Goal: Communication & Community: Answer question/provide support

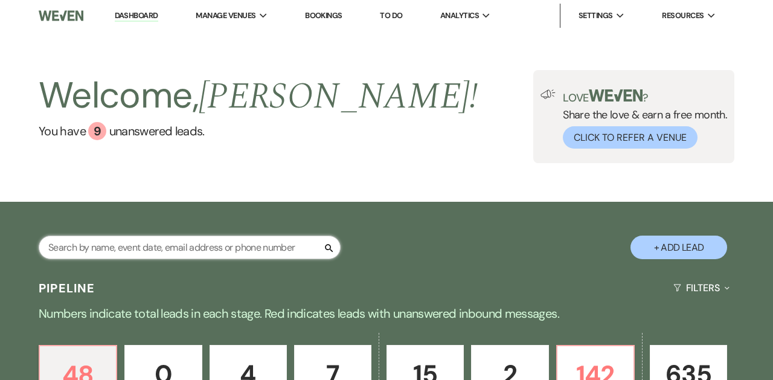
click at [269, 248] on input "text" at bounding box center [190, 248] width 302 height 24
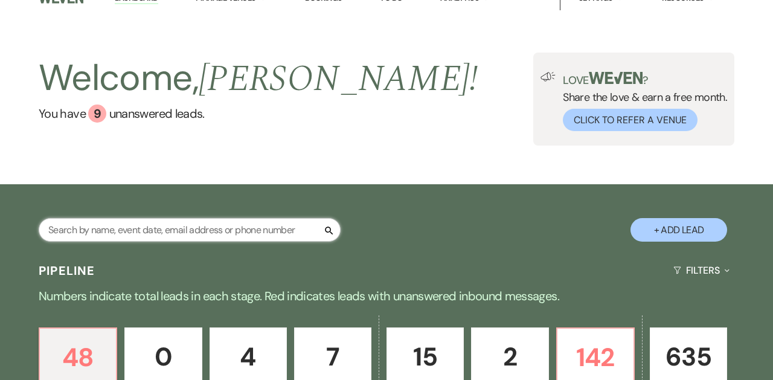
scroll to position [8, 0]
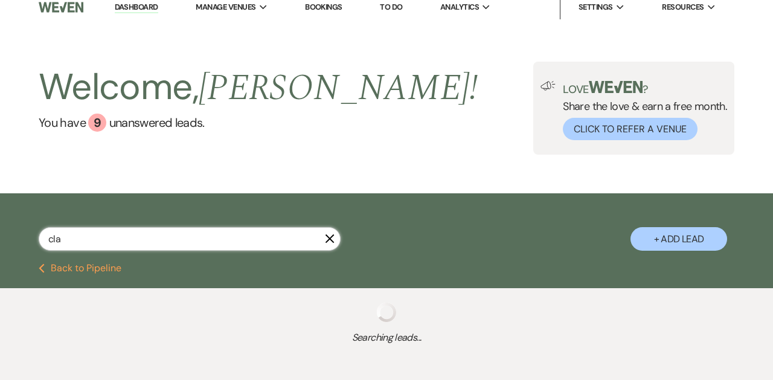
type input "clae"
select select "8"
select select "10"
select select "8"
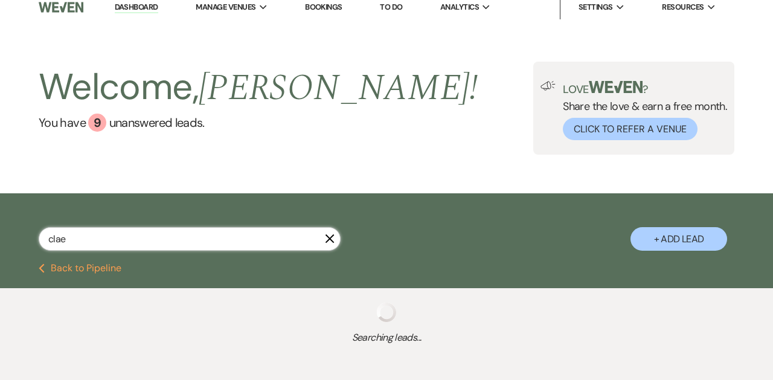
select select "2"
select select "8"
select select "5"
select select "8"
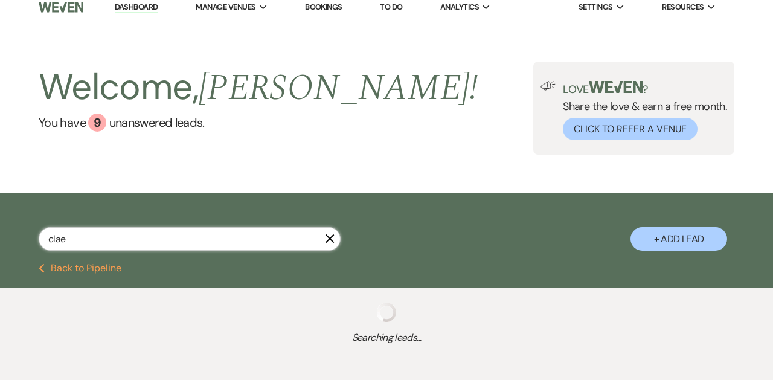
select select "1"
select select "8"
select select "5"
select select "8"
select select "5"
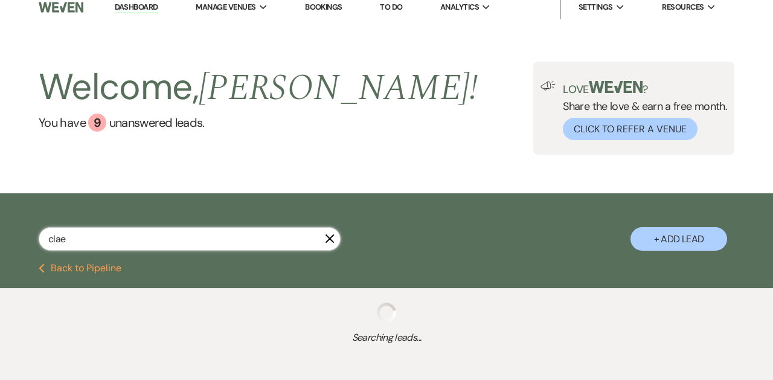
select select "8"
select select "3"
select select "8"
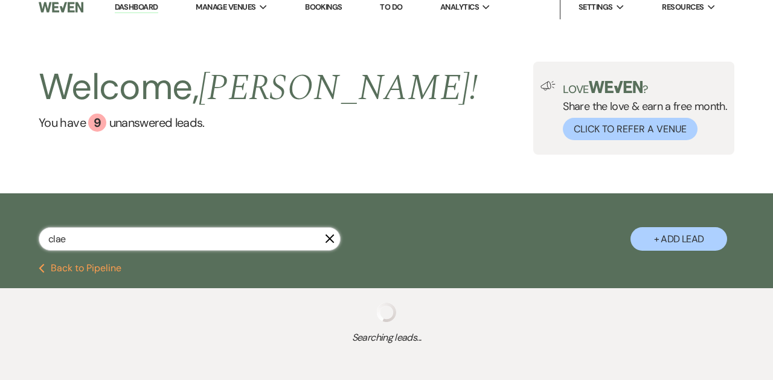
select select "8"
select select "4"
select select "8"
select select "5"
select select "8"
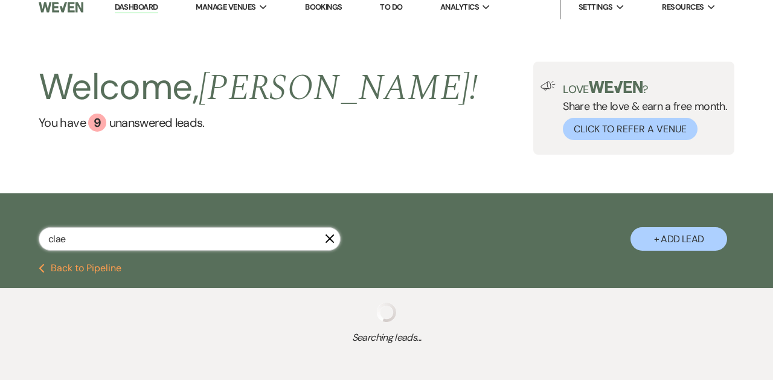
select select "5"
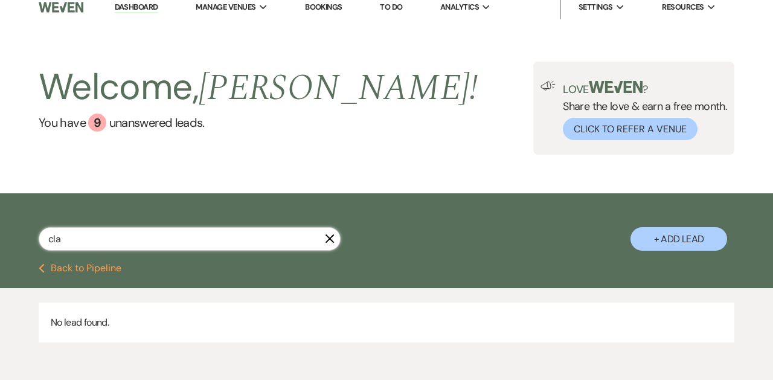
type input "clar"
select select "8"
select select "10"
select select "8"
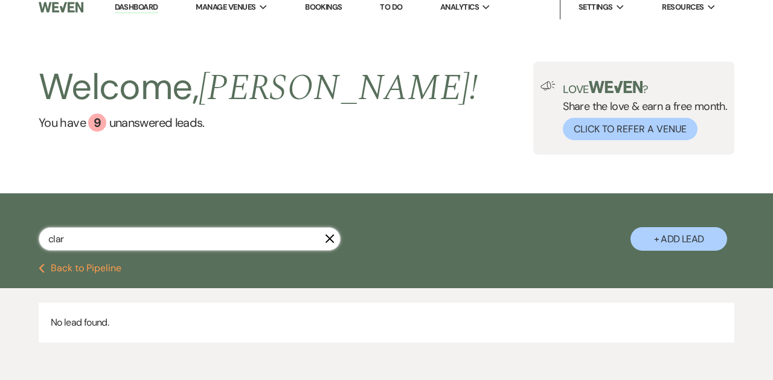
select select "2"
select select "8"
select select "5"
select select "8"
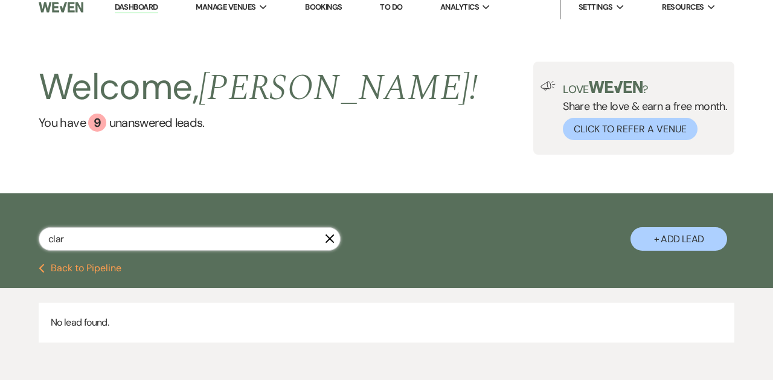
select select "1"
select select "8"
select select "5"
select select "8"
select select "5"
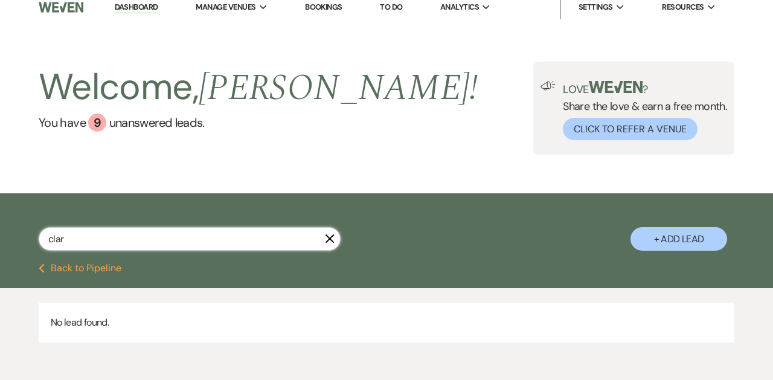
select select "8"
select select "3"
select select "8"
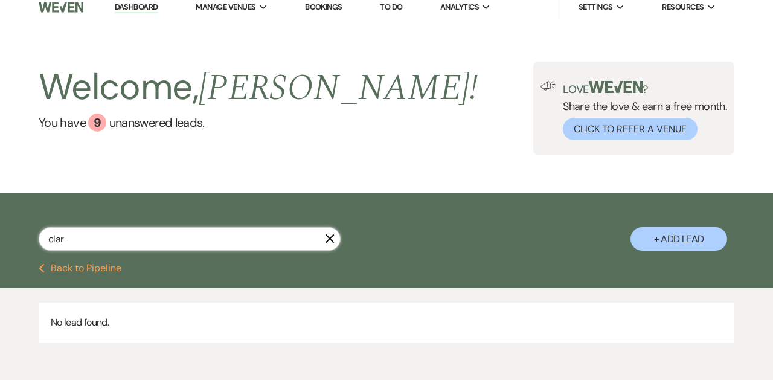
select select "8"
select select "4"
select select "8"
select select "5"
select select "8"
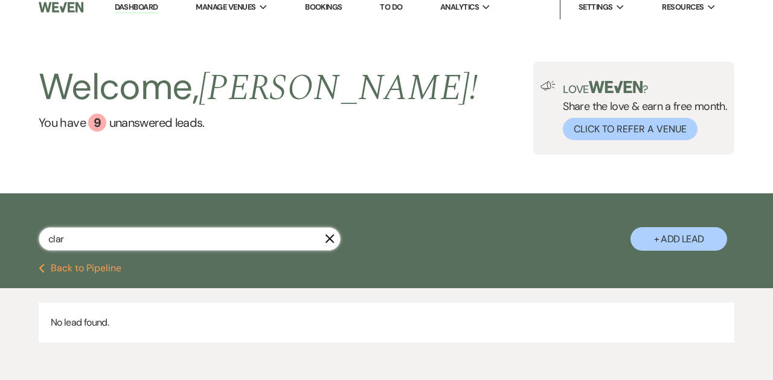
select select "5"
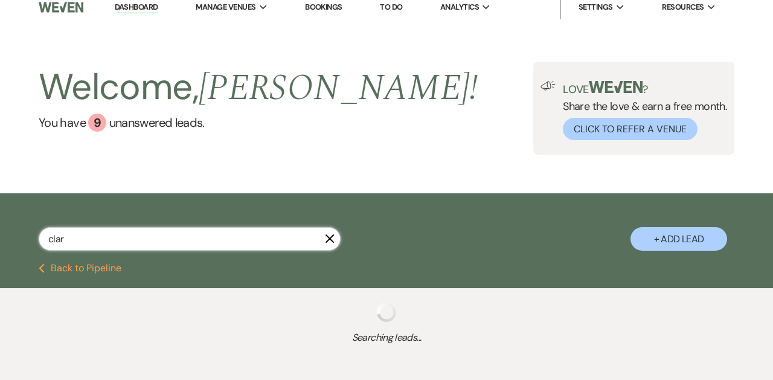
select select "8"
select select "10"
select select "8"
select select "1"
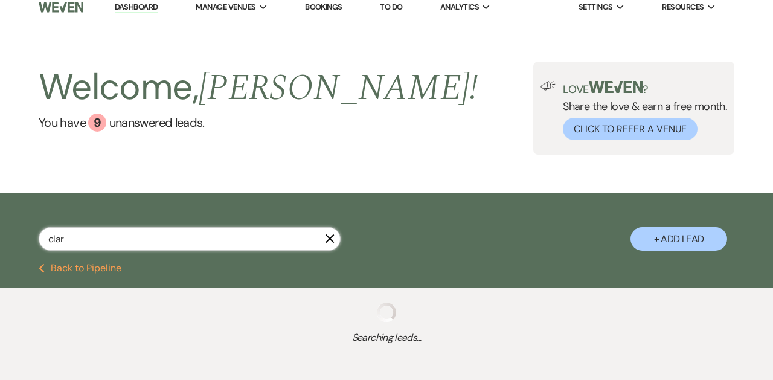
select select "8"
select select "3"
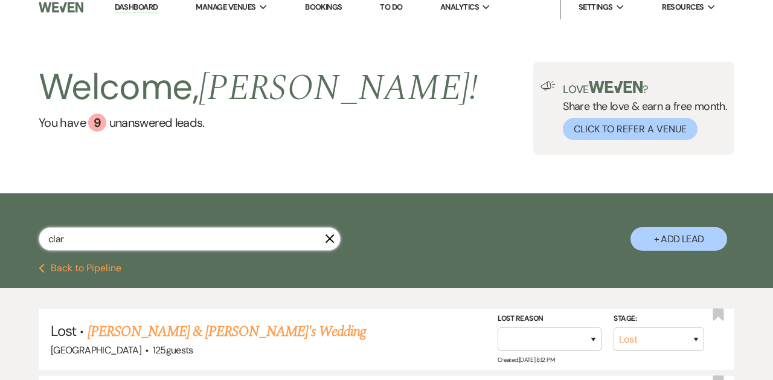
type input "[PERSON_NAME]"
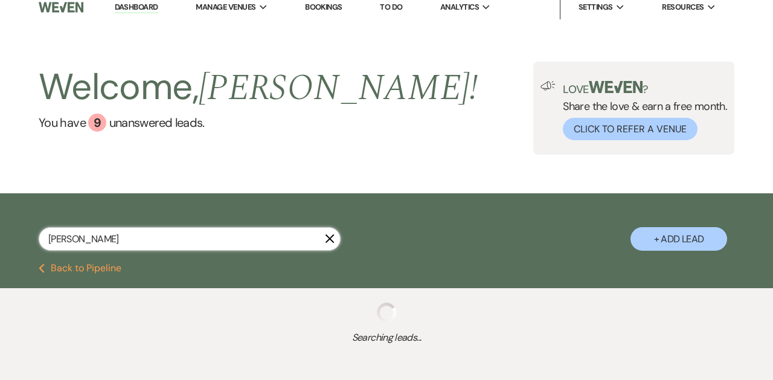
select select "8"
select select "10"
select select "8"
select select "1"
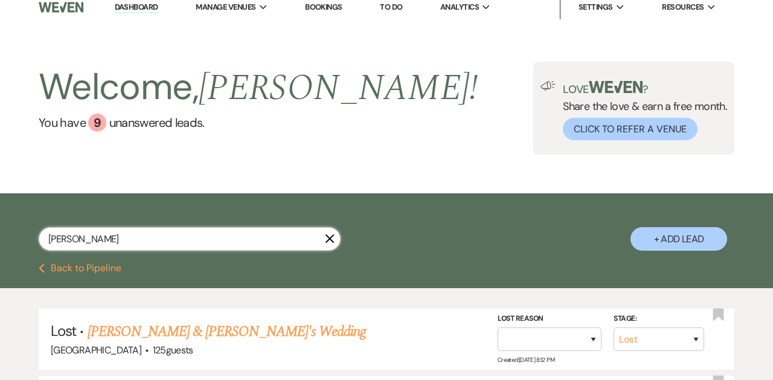
type input "[PERSON_NAME]"
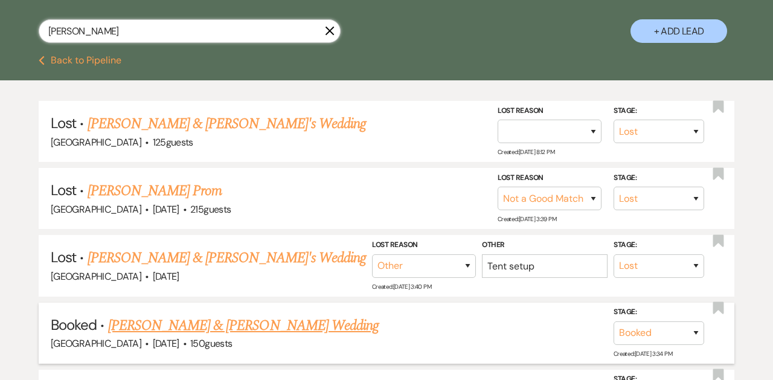
scroll to position [216, 0]
click at [218, 322] on link "[PERSON_NAME] & [PERSON_NAME] Wedding" at bounding box center [243, 326] width 271 height 22
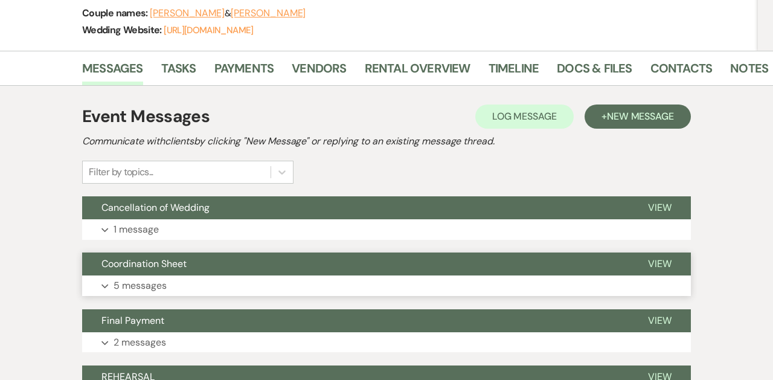
scroll to position [186, 0]
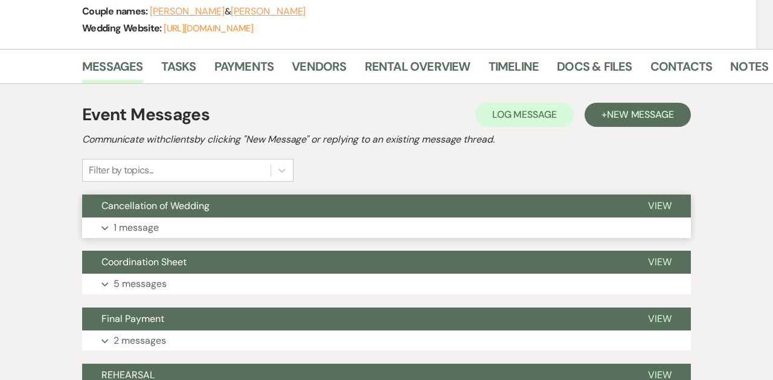
click at [364, 208] on button "Cancellation of Wedding" at bounding box center [355, 205] width 547 height 23
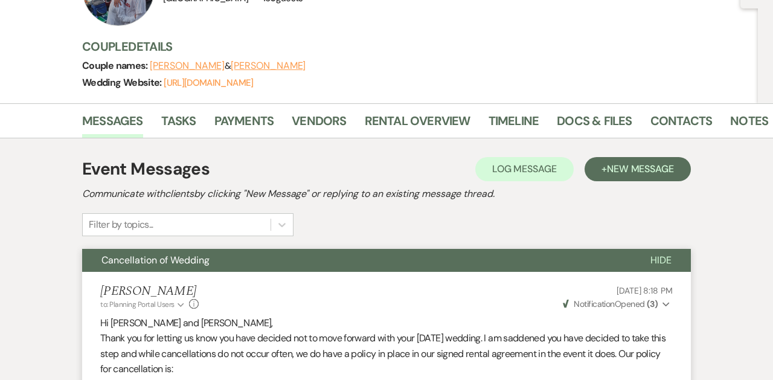
scroll to position [133, 0]
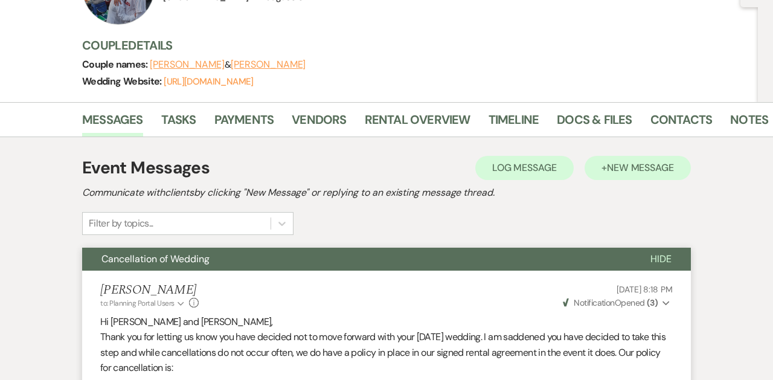
click at [618, 167] on span "New Message" at bounding box center [640, 167] width 67 height 13
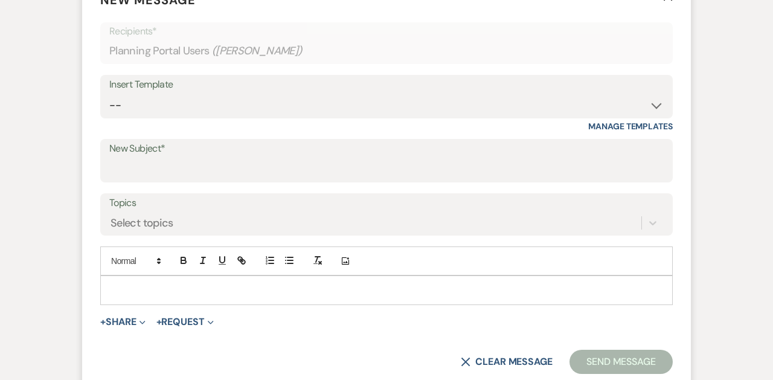
scroll to position [429, 0]
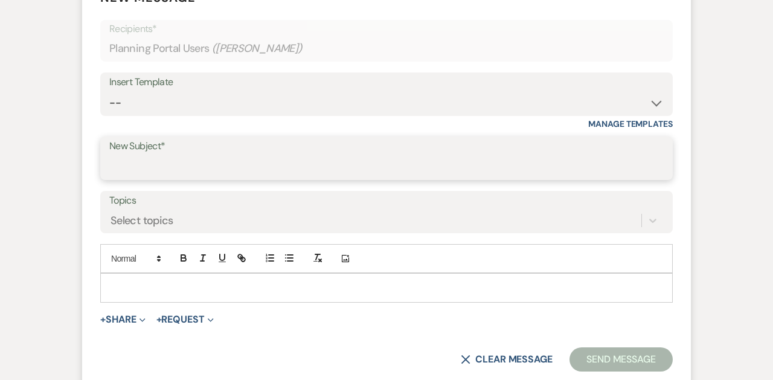
click at [245, 167] on input "New Subject*" at bounding box center [386, 167] width 554 height 24
type input "Wedding Cancellation"
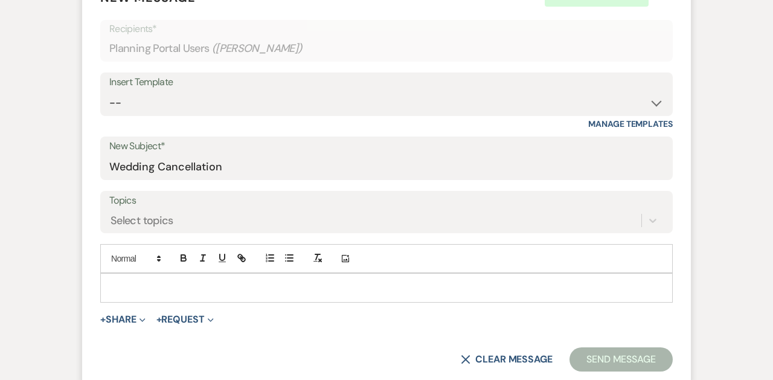
click at [121, 281] on p at bounding box center [386, 287] width 553 height 13
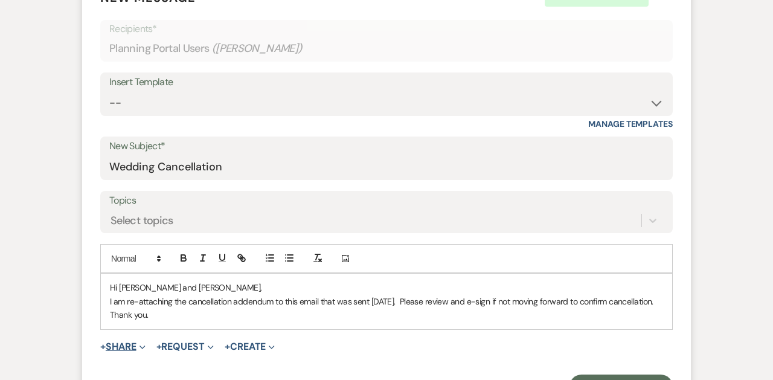
click at [121, 343] on button "+ Share Expand" at bounding box center [122, 347] width 45 height 10
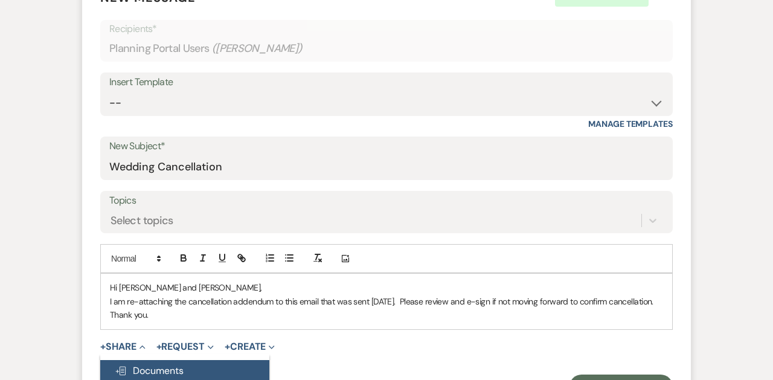
click at [159, 368] on span "Doc Upload Documents" at bounding box center [149, 370] width 69 height 13
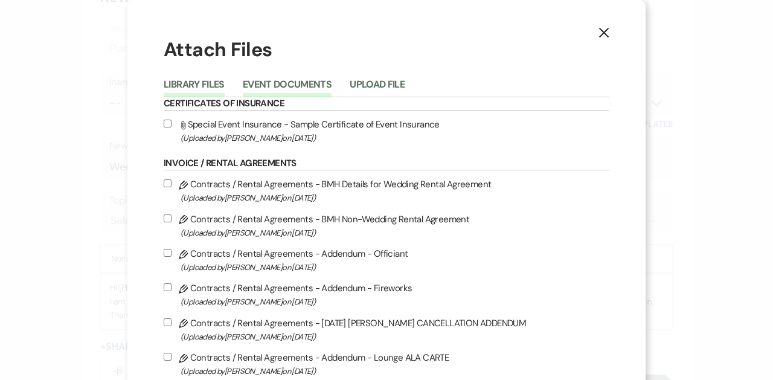
click at [300, 89] on button "Event Documents" at bounding box center [287, 88] width 89 height 17
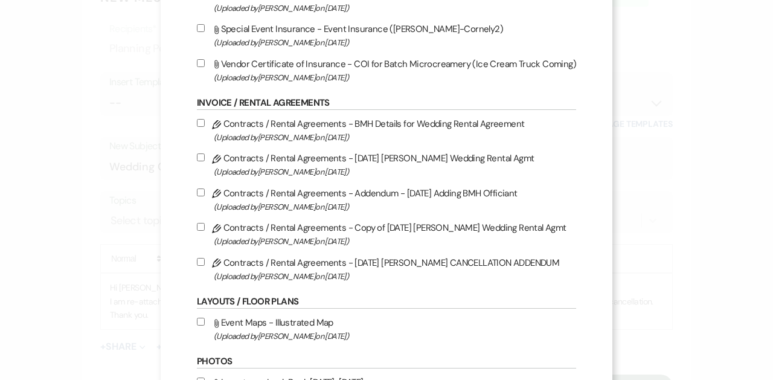
scroll to position [131, 0]
click at [309, 269] on label "Pencil Contracts / Rental Agreements - [DATE] [PERSON_NAME] CANCELLATION ADDEND…" at bounding box center [386, 268] width 379 height 28
click at [205, 265] on input "Pencil Contracts / Rental Agreements - [DATE] [PERSON_NAME] CANCELLATION ADDEND…" at bounding box center [201, 261] width 8 height 8
checkbox input "true"
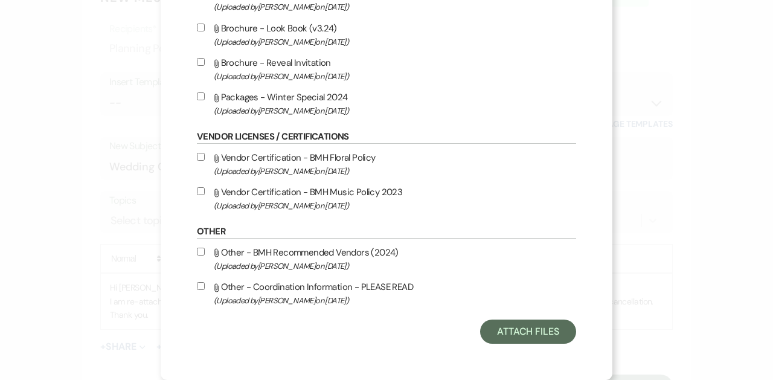
scroll to position [764, 0]
click at [529, 333] on button "Attach Files" at bounding box center [528, 332] width 96 height 24
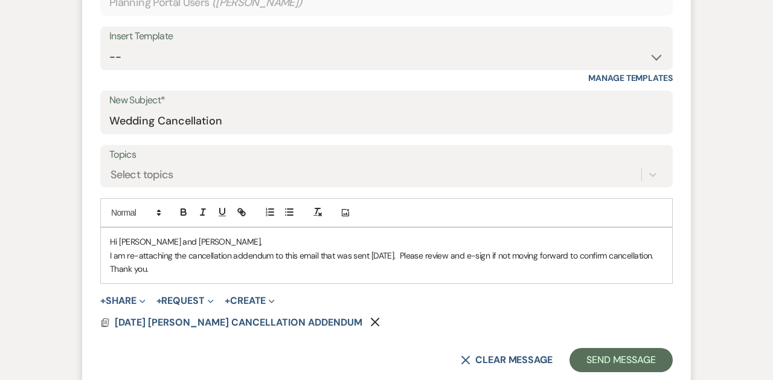
scroll to position [477, 0]
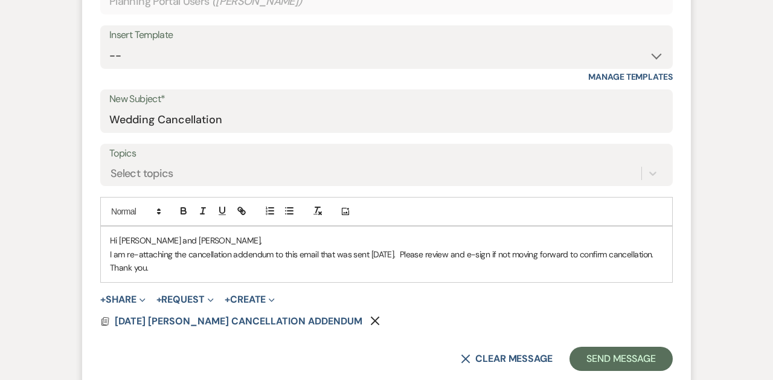
click at [407, 253] on p "I am re-attaching the cancellation addendum to this email that was sent [DATE].…" at bounding box center [386, 261] width 553 height 27
click at [525, 252] on p "I am re-attaching the cancellation addendum to this email that was sent [DATE].…" at bounding box center [386, 261] width 553 height 27
click at [568, 252] on p "I am re-attaching the cancellation addendum to this email that was sent [DATE].…" at bounding box center [386, 261] width 553 height 27
click at [536, 251] on p "I am re-attaching the cancellation addendum to this email that was sent [DATE].…" at bounding box center [386, 261] width 553 height 27
click at [576, 249] on p "I am re-attaching the cancellation addendum to this email that was sent [DATE].…" at bounding box center [386, 261] width 553 height 27
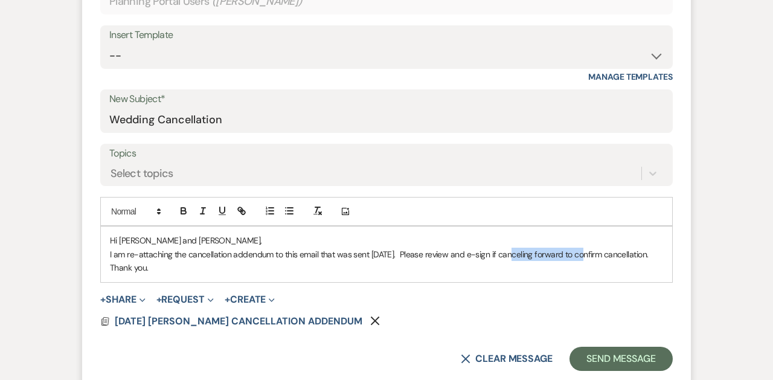
drag, startPoint x: 574, startPoint y: 248, endPoint x: 504, endPoint y: 247, distance: 70.7
click at [504, 248] on p "I am re-attaching the cancellation addendum to this email that was sent [DATE].…" at bounding box center [386, 261] width 553 height 27
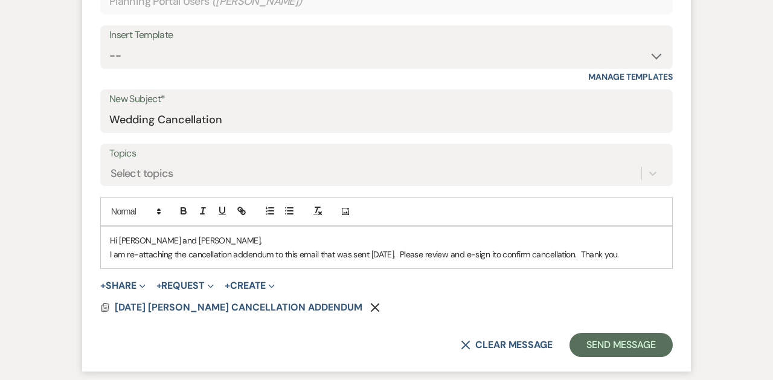
click at [592, 249] on p "I am re-attaching the cancellation addendum to this email that was sent [DATE].…" at bounding box center [386, 254] width 553 height 13
click at [507, 251] on p "I am re-attaching the cancellation addendum to this email that was sent [DATE].…" at bounding box center [386, 254] width 553 height 13
click at [584, 248] on p "I am re-attaching the cancellation addendum to this email that was sent [DATE].…" at bounding box center [386, 254] width 553 height 13
click at [416, 251] on p "I am re-attaching the cancellation addendum to this email that was sent [DATE].…" at bounding box center [386, 254] width 553 height 13
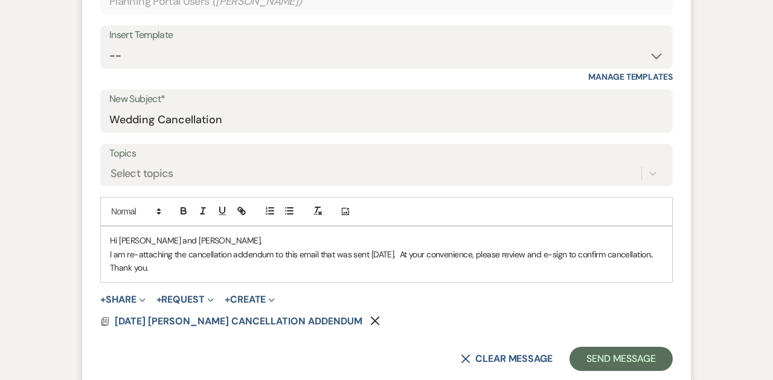
click at [155, 266] on p "I am re-attaching the cancellation addendum to this email that was sent [DATE].…" at bounding box center [386, 261] width 553 height 27
click at [608, 352] on button "Send Message" at bounding box center [621, 359] width 103 height 24
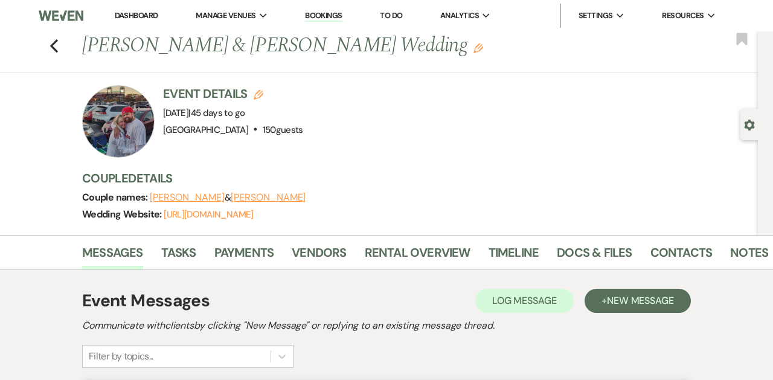
scroll to position [0, 0]
click at [53, 45] on use "button" at bounding box center [54, 45] width 8 height 13
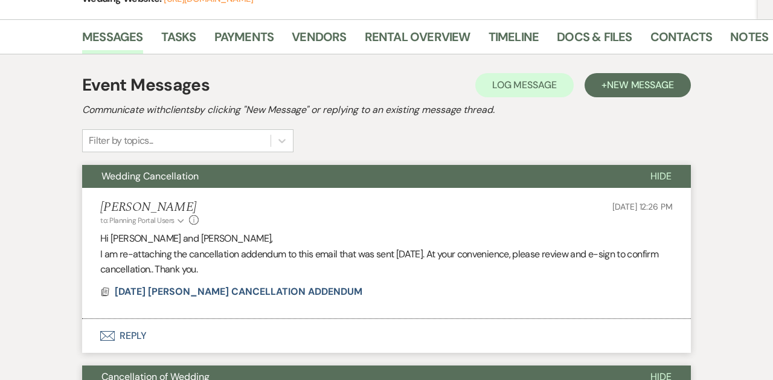
select select "8"
select select "10"
select select "8"
select select "1"
